Goal: Task Accomplishment & Management: Manage account settings

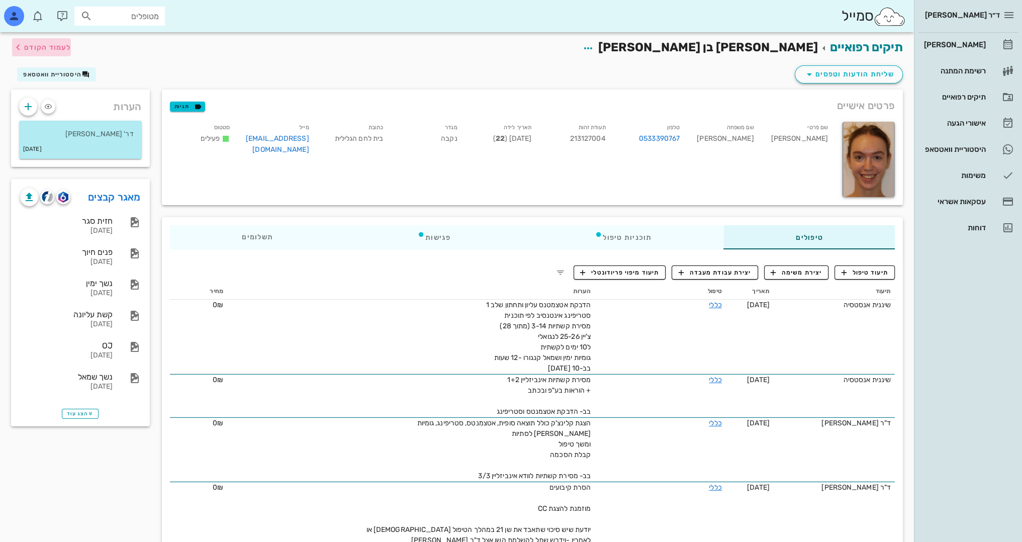
click at [18, 49] on icon "button" at bounding box center [18, 47] width 12 height 12
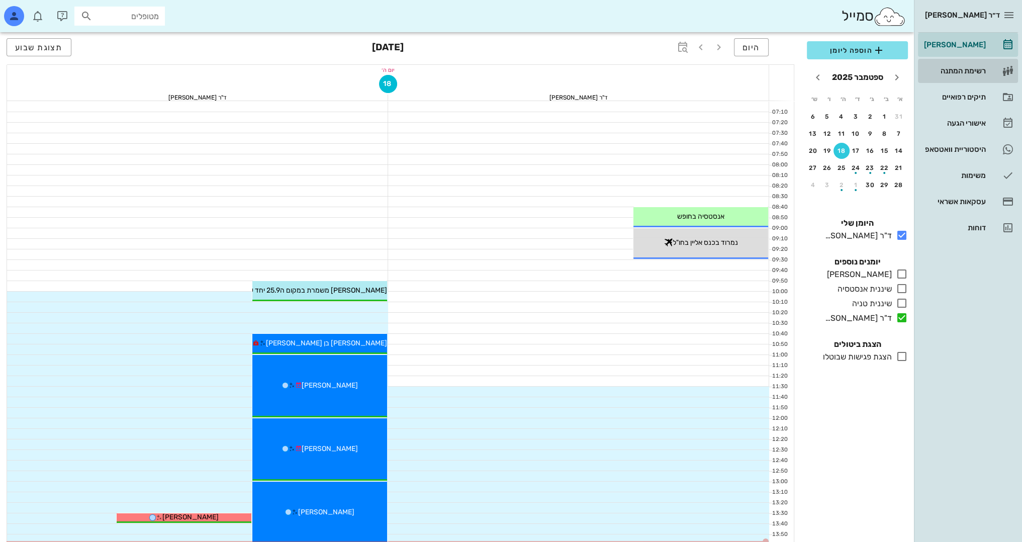
click at [959, 71] on div "רשימת המתנה" at bounding box center [954, 71] width 64 height 8
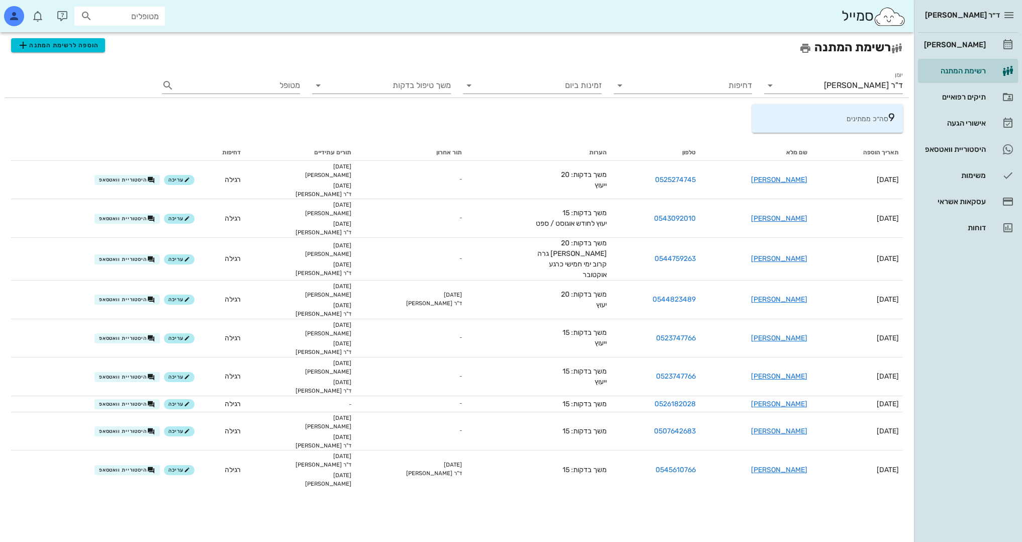
click at [974, 29] on div "ד״ר [PERSON_NAME]" at bounding box center [968, 15] width 100 height 30
click at [985, 47] on div "[PERSON_NAME]" at bounding box center [954, 45] width 64 height 8
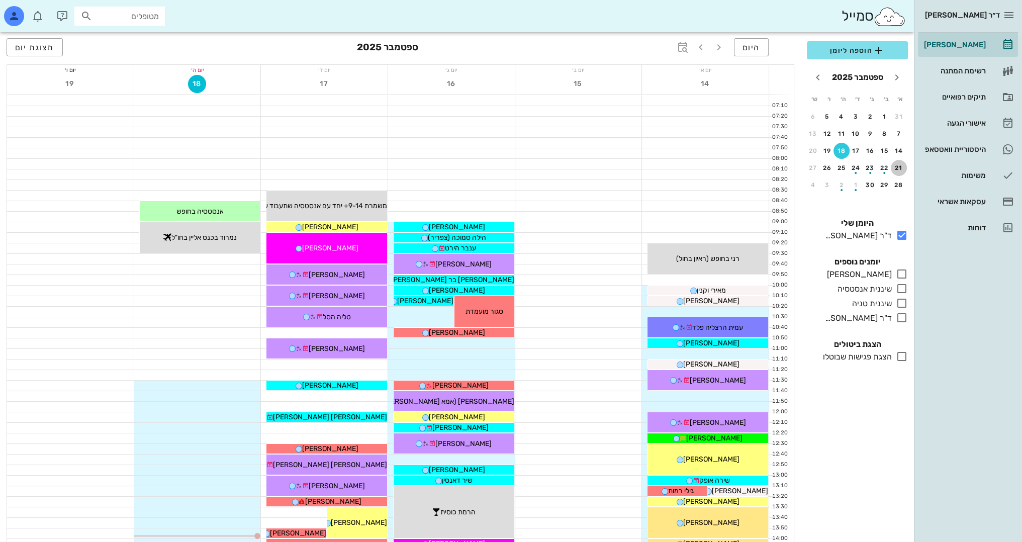
click at [899, 167] on div "21" at bounding box center [899, 167] width 16 height 7
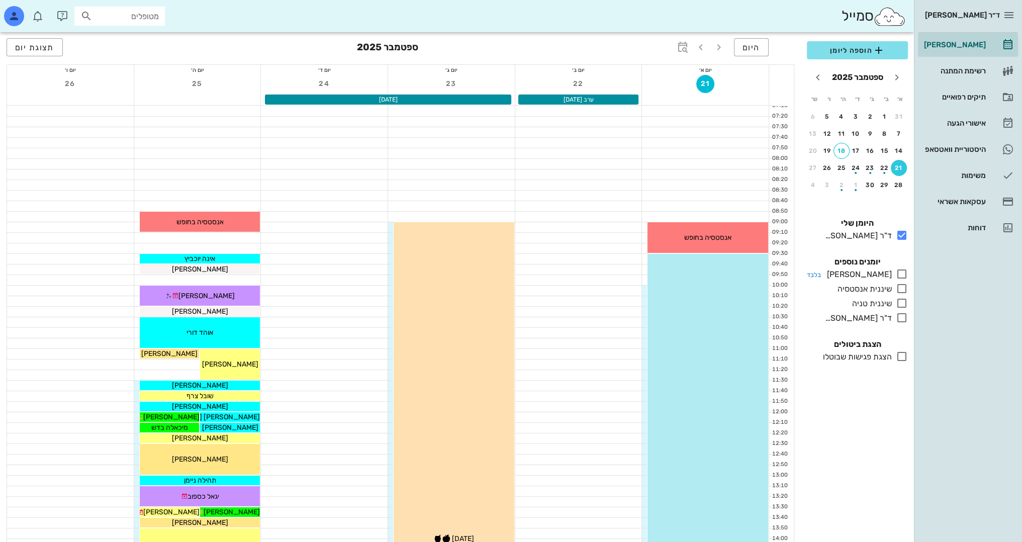
click at [901, 271] on icon at bounding box center [902, 274] width 12 height 12
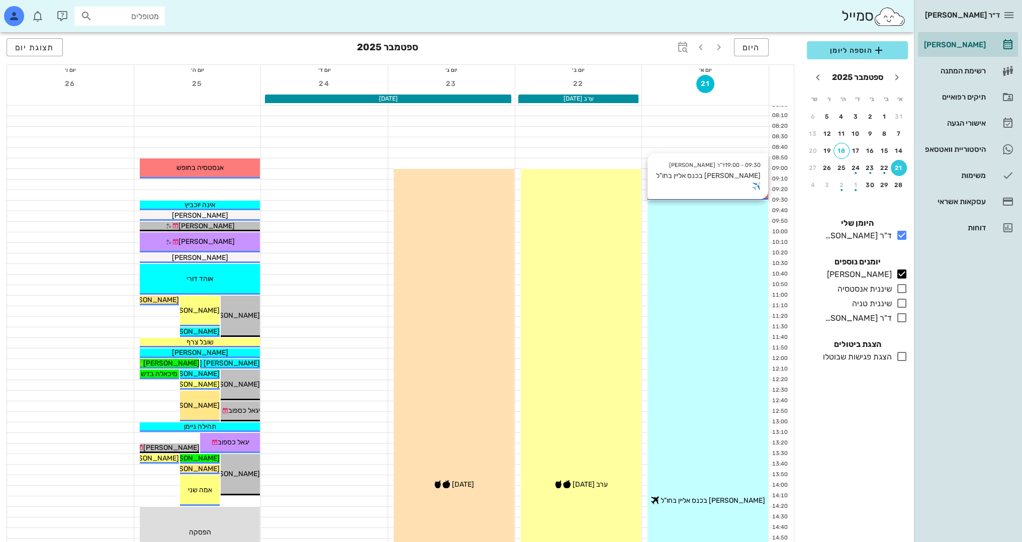
scroll to position [50, 0]
